Goal: Task Accomplishment & Management: Use online tool/utility

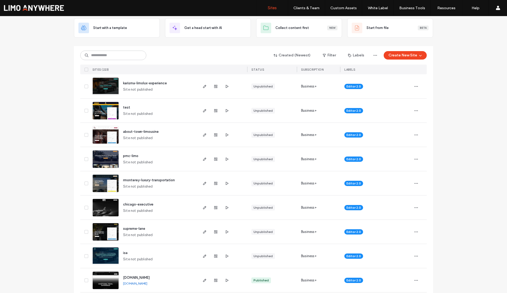
scroll to position [30, 0]
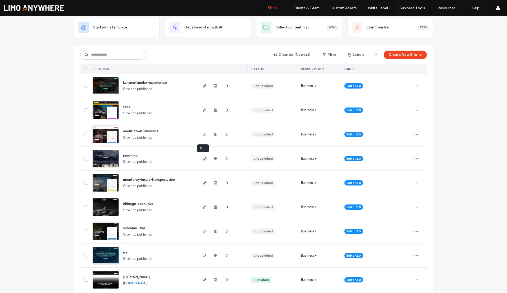
click at [203, 159] on icon "button" at bounding box center [204, 159] width 4 height 4
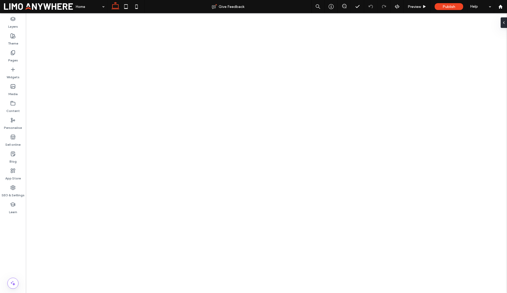
click at [344, 7] on icon at bounding box center [344, 6] width 4 height 4
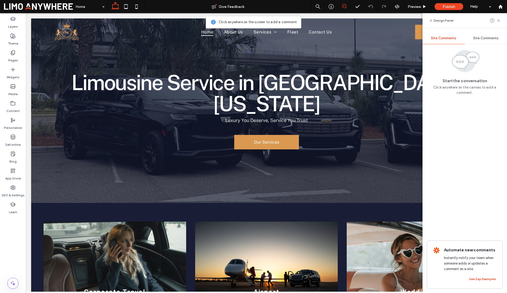
click at [484, 38] on span "Site Comments" at bounding box center [485, 38] width 25 height 4
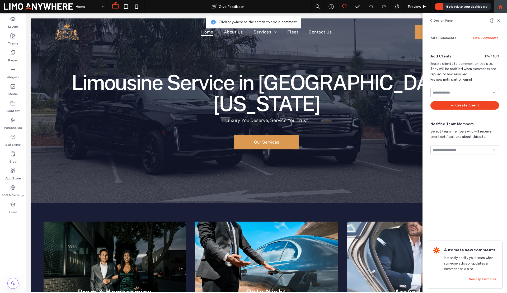
click at [501, 9] on div at bounding box center [499, 6] width 13 height 13
